Goal: Book appointment/travel/reservation

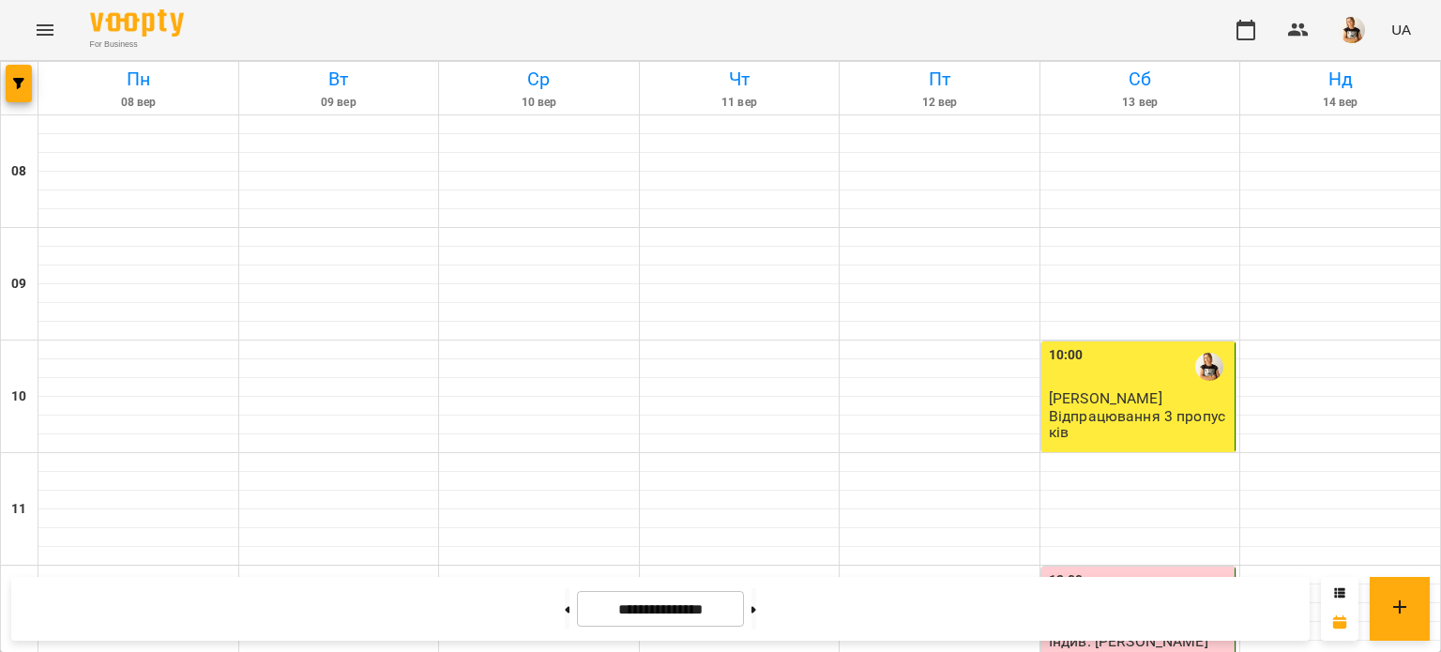
scroll to position [645, 0]
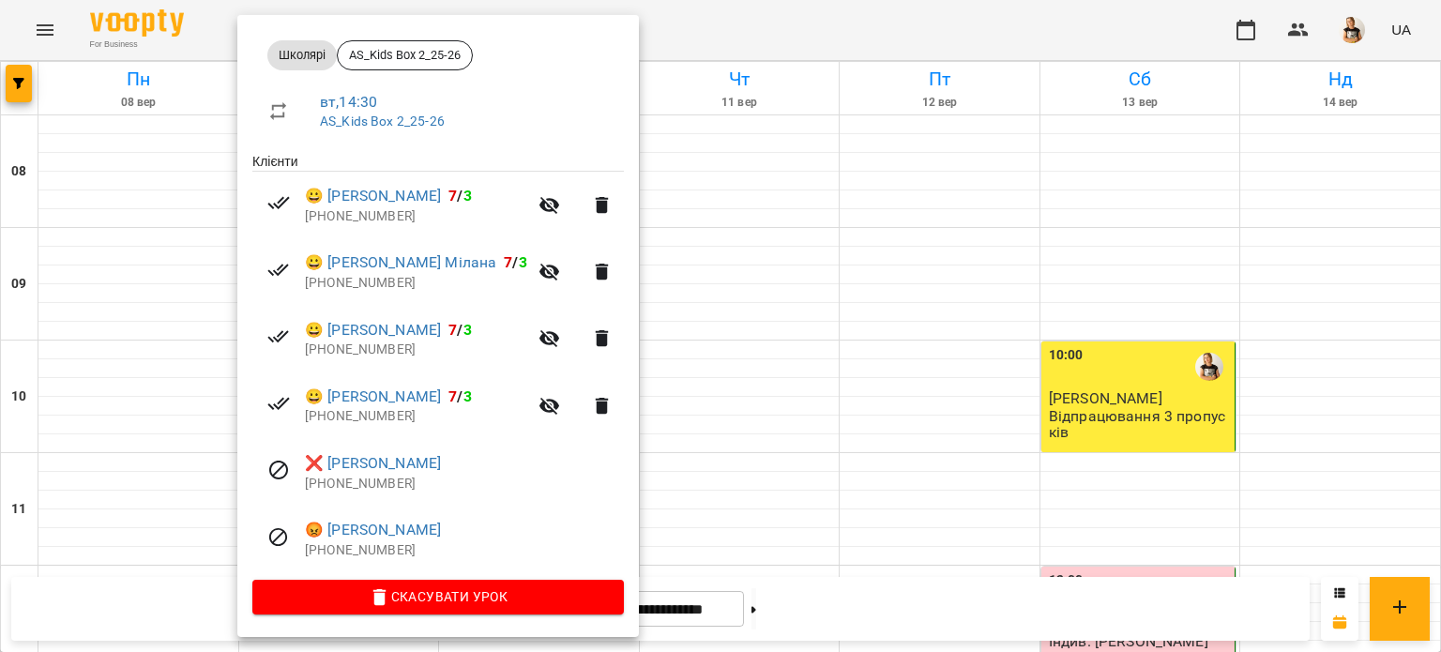
scroll to position [0, 0]
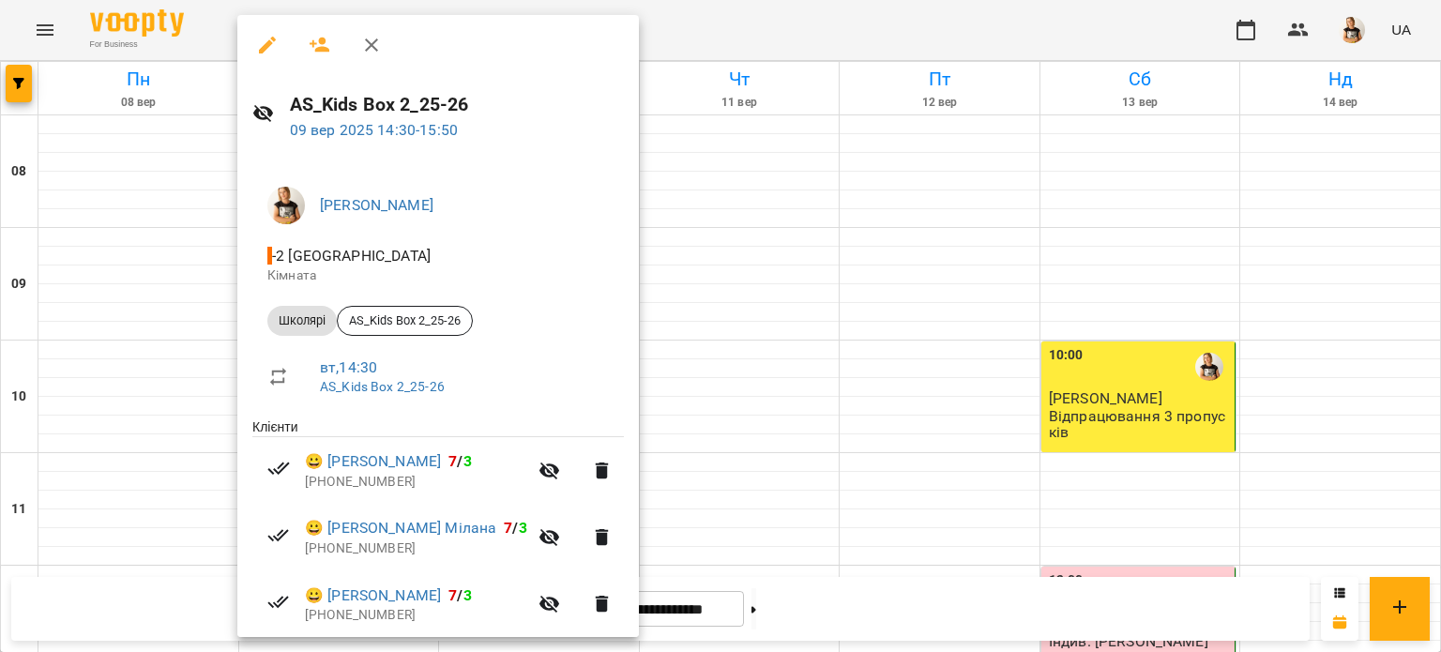
click at [777, 613] on div at bounding box center [720, 326] width 1441 height 652
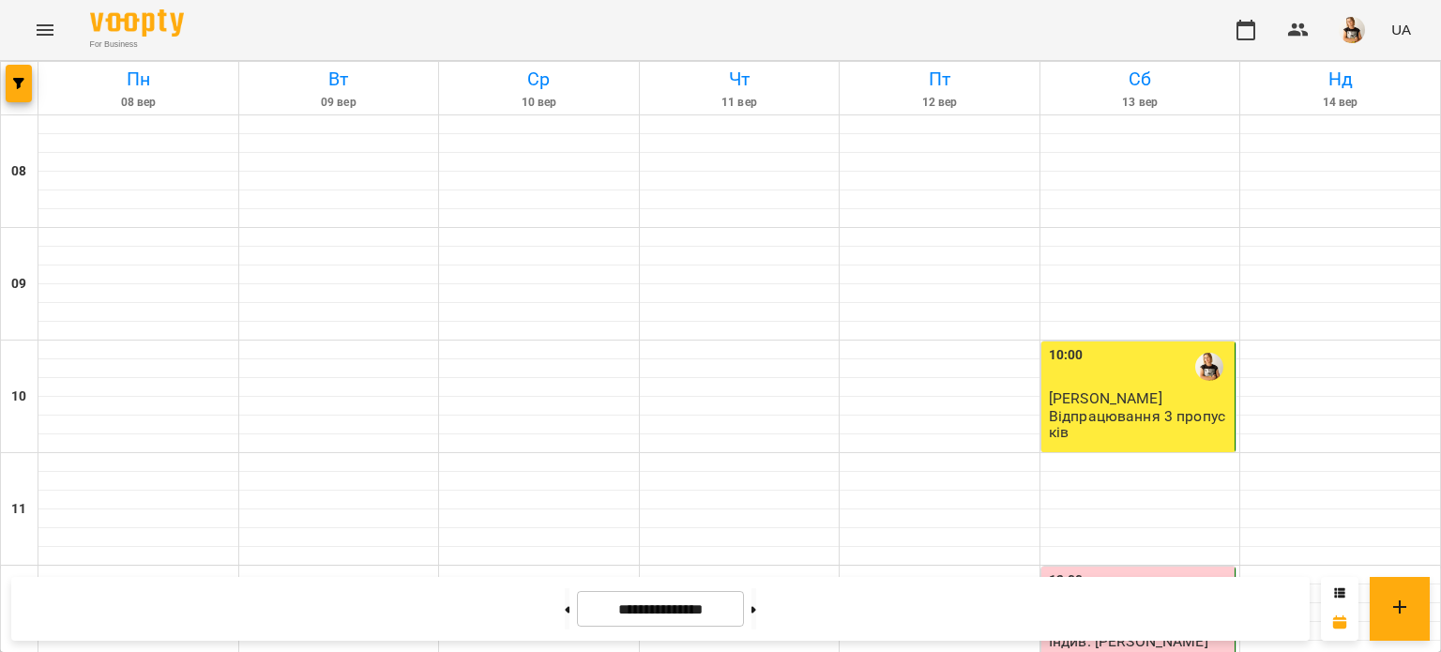
click at [756, 613] on button at bounding box center [753, 608] width 5 height 41
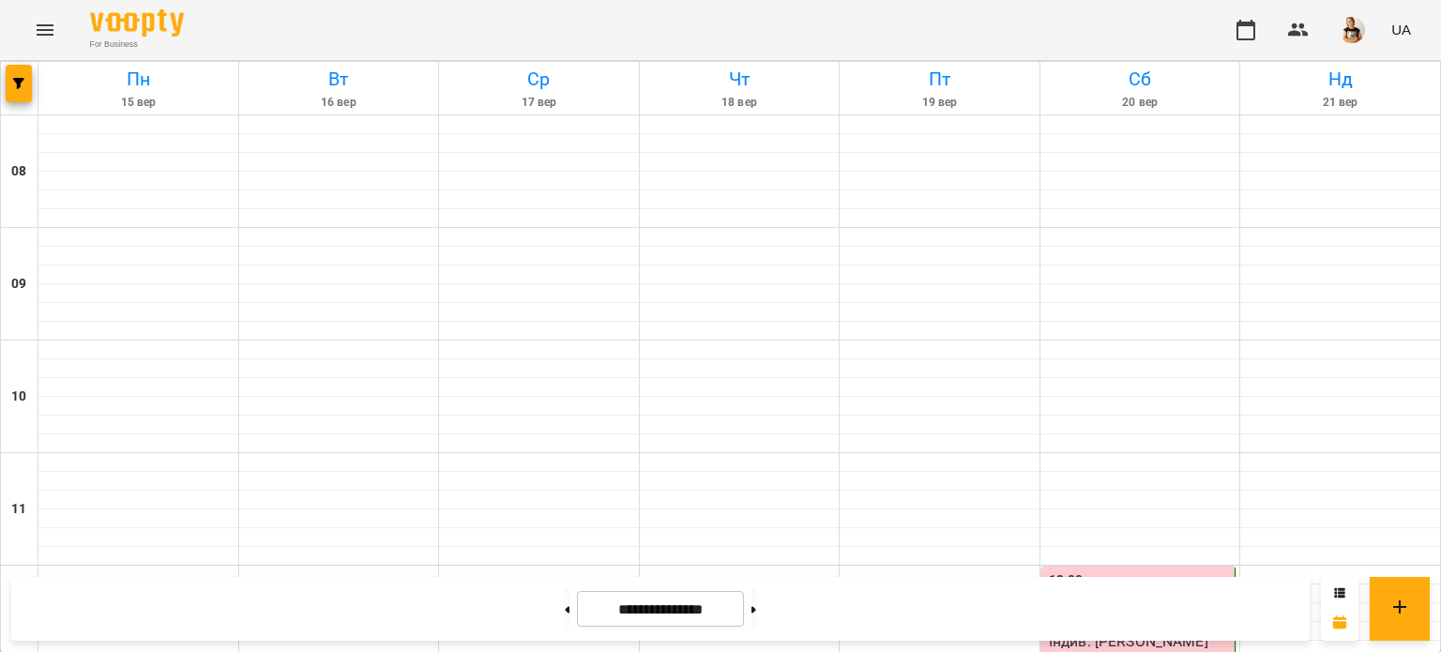
click at [756, 613] on button at bounding box center [753, 608] width 5 height 41
type input "**********"
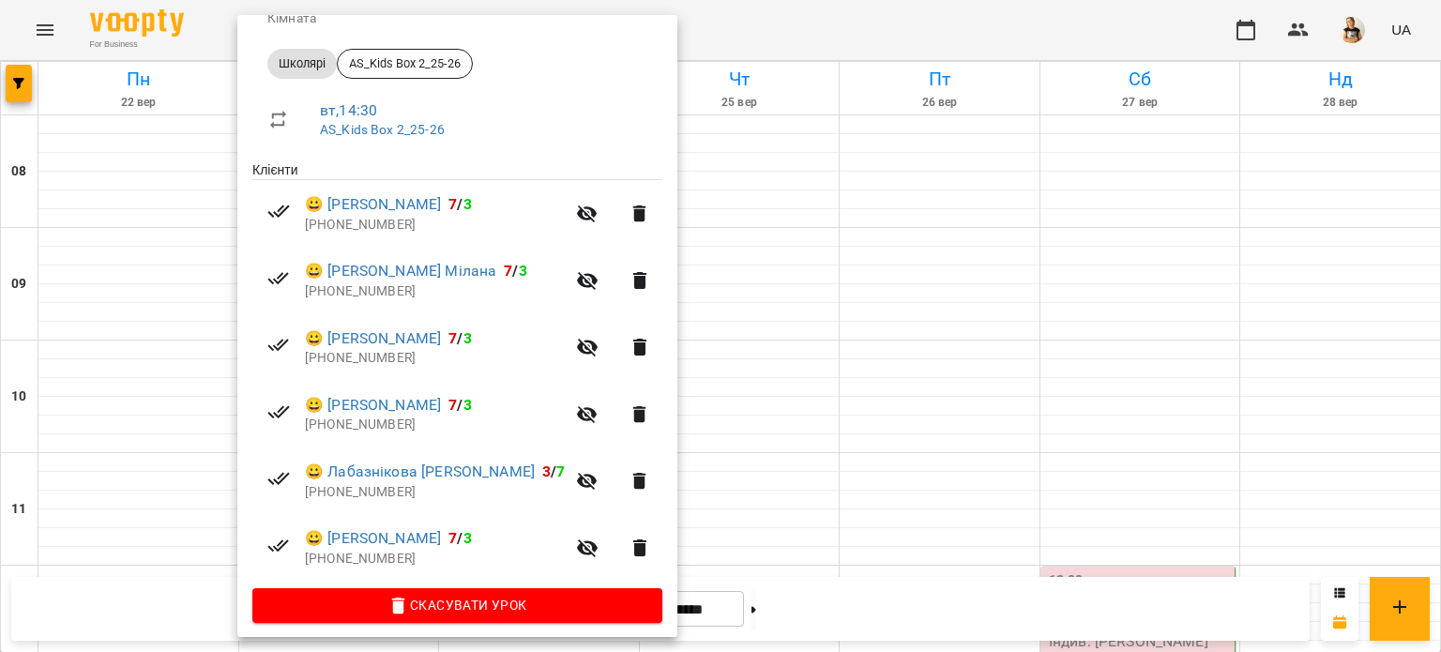
scroll to position [266, 0]
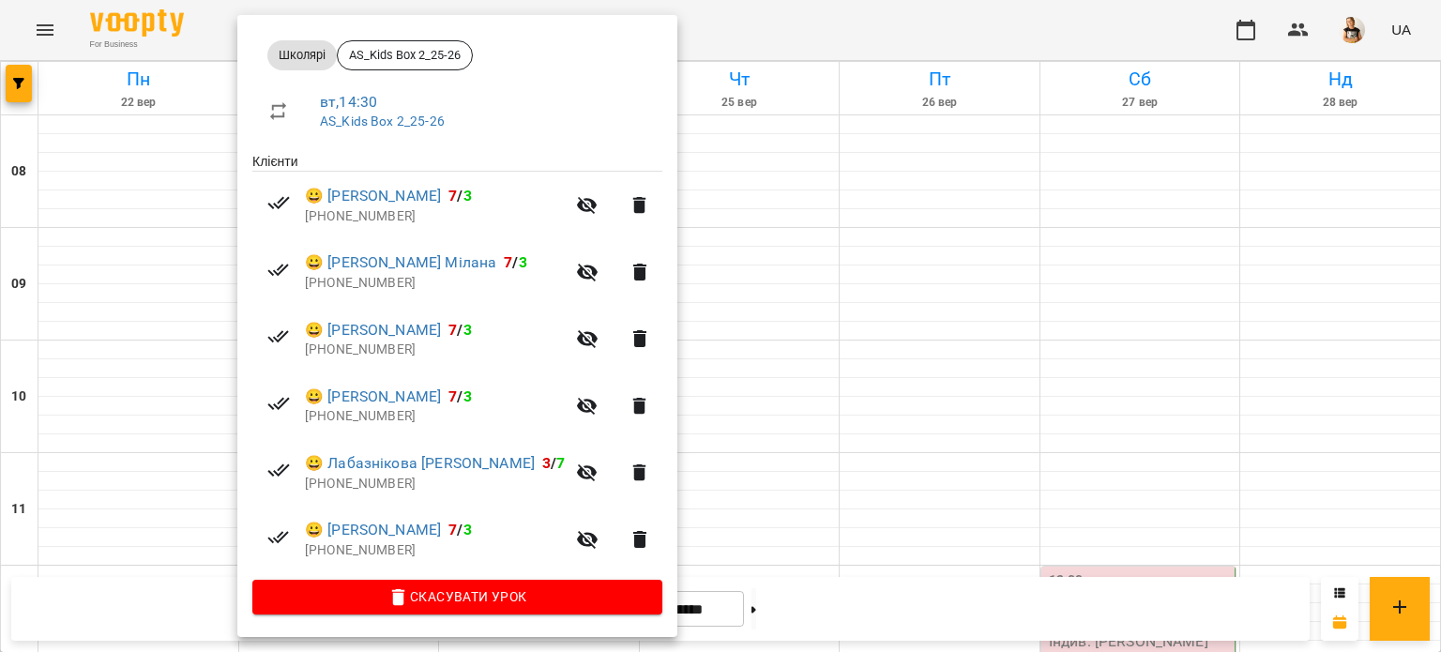
click at [1430, 327] on div at bounding box center [720, 326] width 1441 height 652
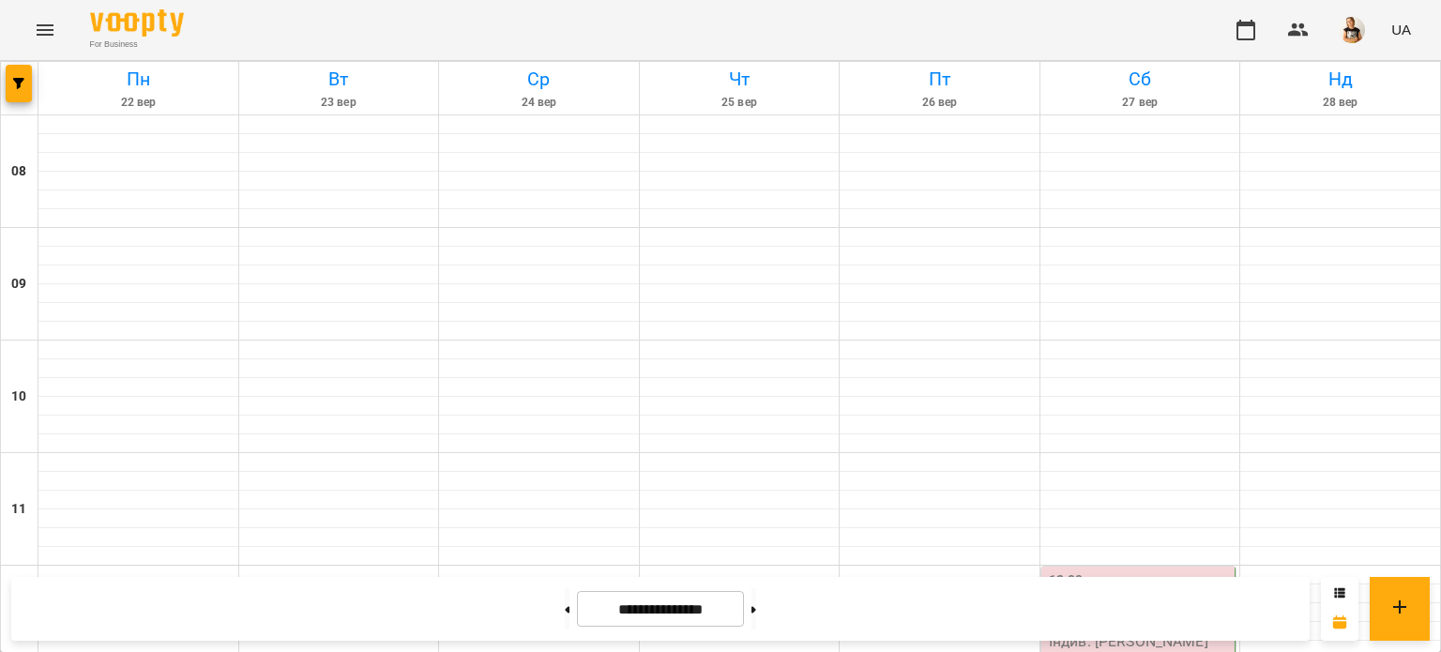
scroll to position [1010, 0]
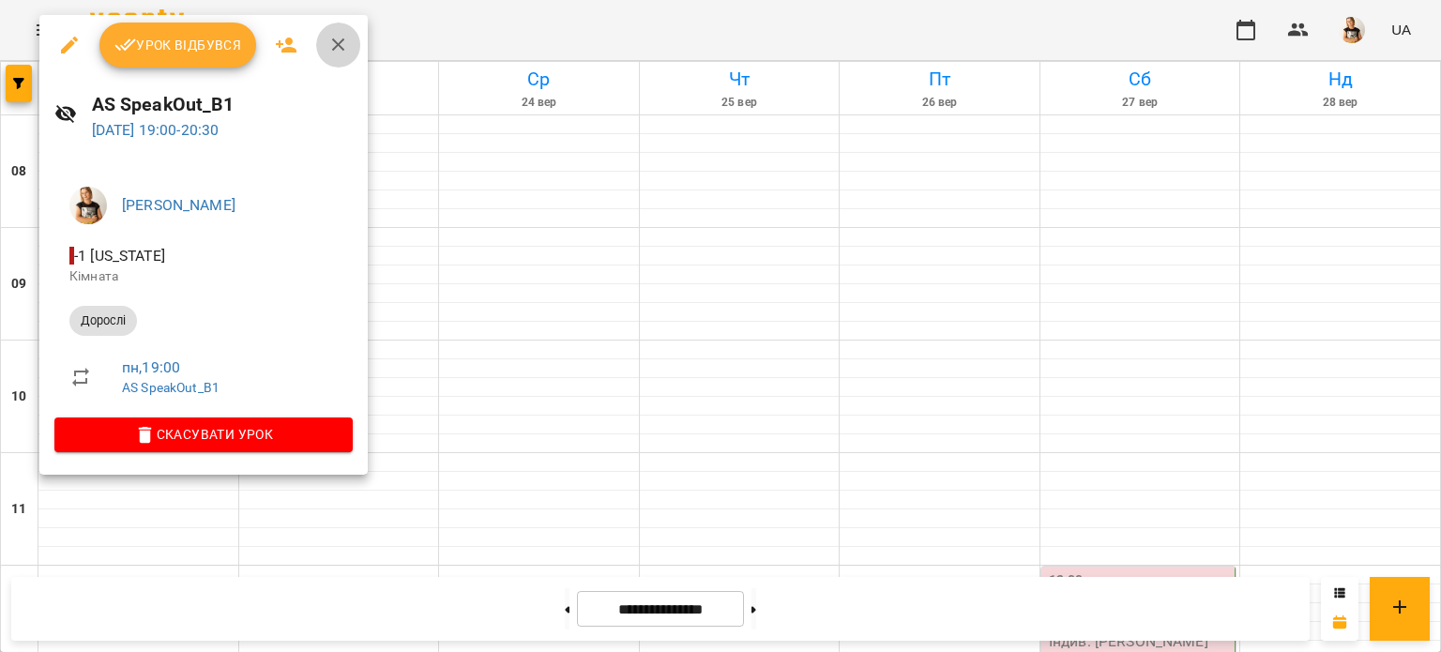
click at [338, 48] on icon "button" at bounding box center [338, 44] width 13 height 13
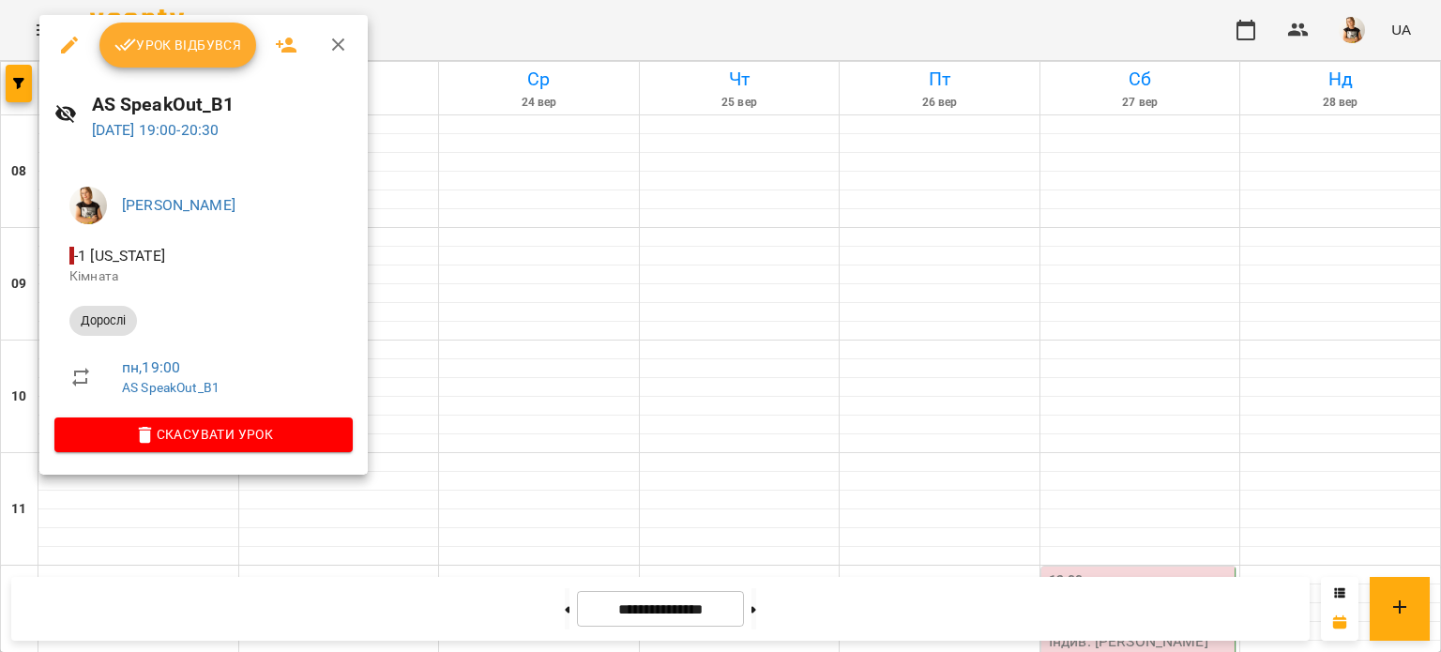
click at [475, 265] on div at bounding box center [720, 326] width 1441 height 652
